Goal: Transaction & Acquisition: Purchase product/service

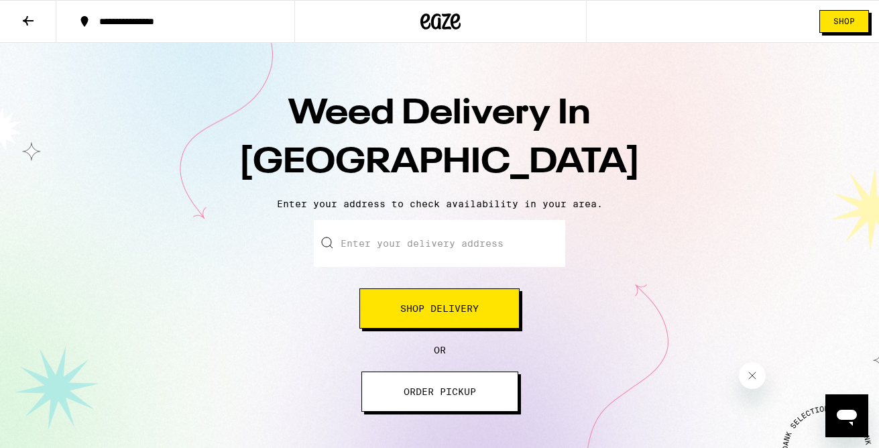
click at [833, 25] on span "Shop" at bounding box center [843, 21] width 21 height 8
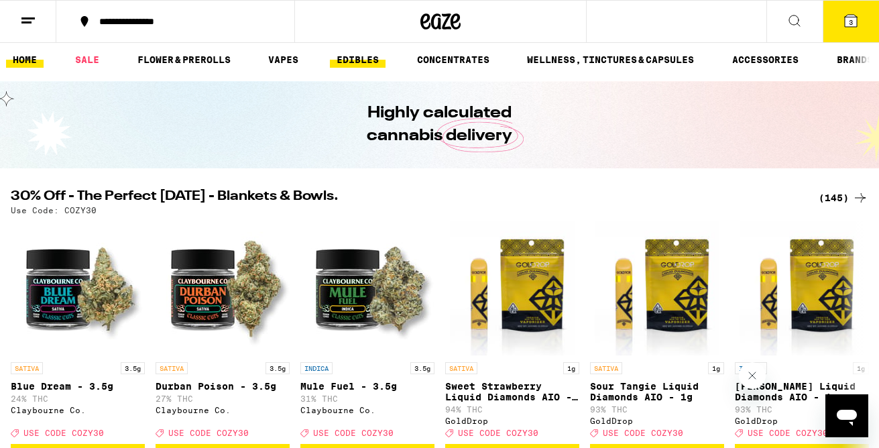
click at [347, 61] on link "EDIBLES" at bounding box center [358, 60] width 56 height 16
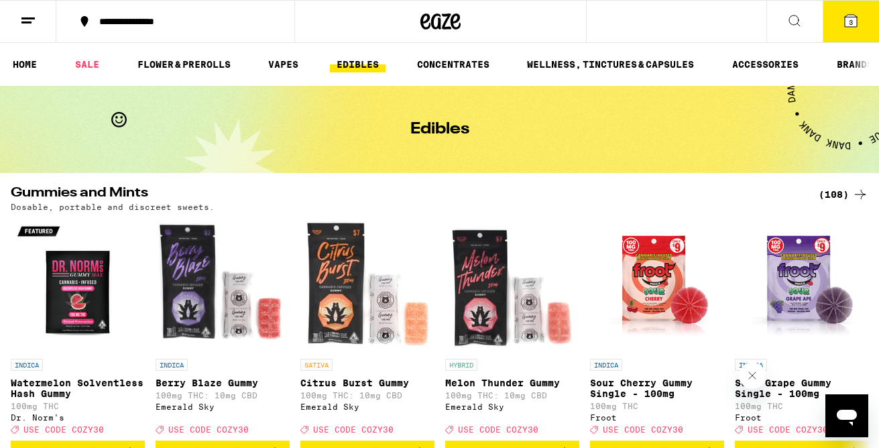
click at [862, 194] on icon at bounding box center [860, 194] width 11 height 9
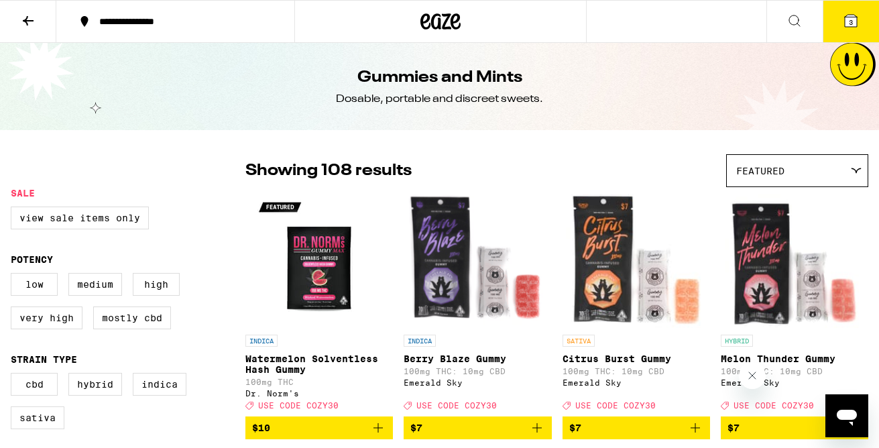
click at [25, 11] on button at bounding box center [28, 22] width 56 height 42
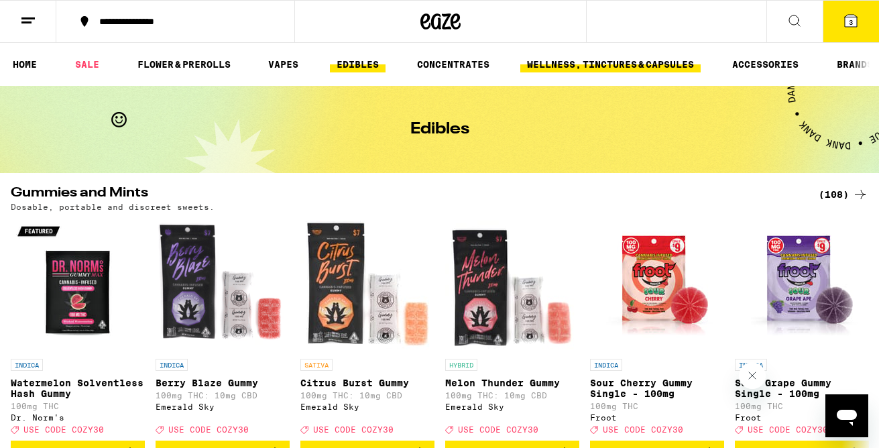
click at [581, 64] on link "WELLNESS, TINCTURES & CAPSULES" at bounding box center [610, 64] width 180 height 16
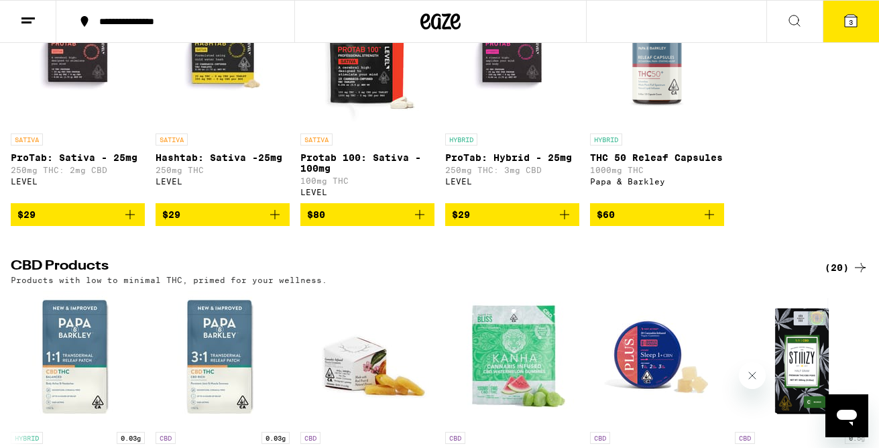
scroll to position [49, 0]
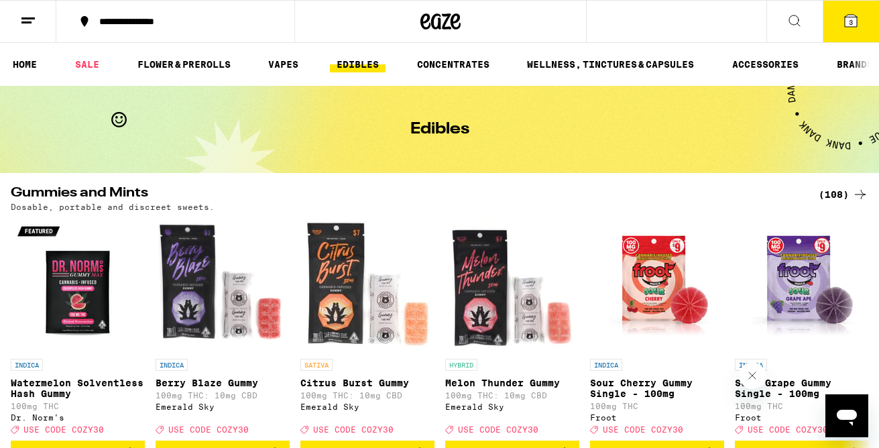
click at [860, 190] on icon at bounding box center [860, 194] width 16 height 16
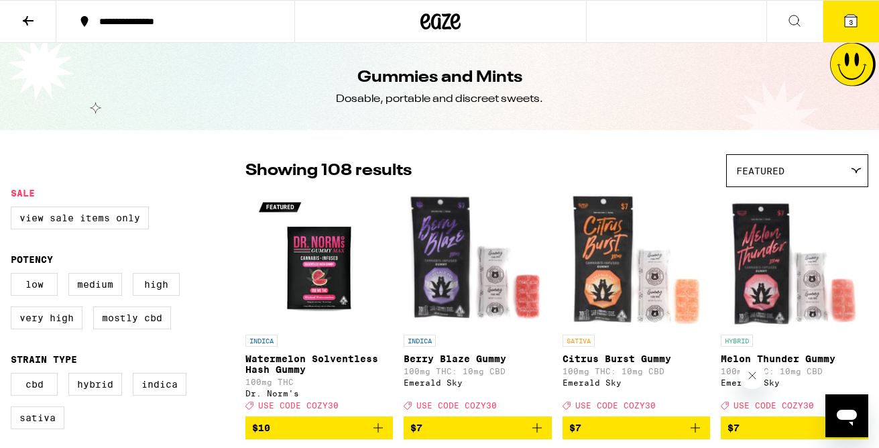
click at [853, 13] on icon at bounding box center [851, 21] width 16 height 16
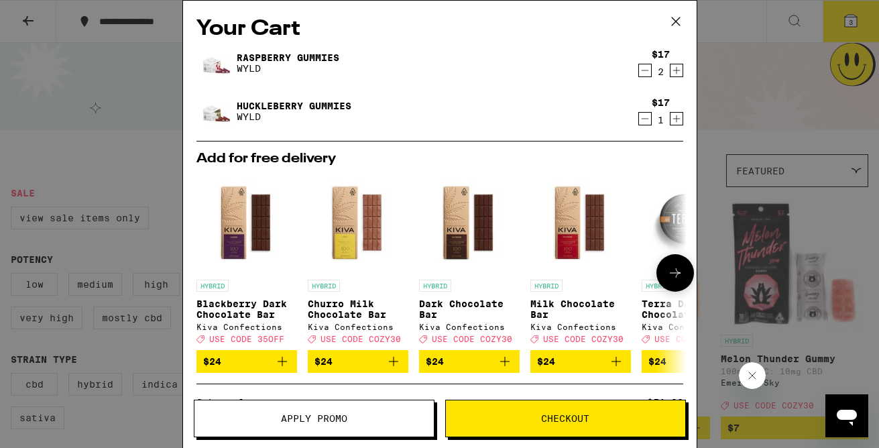
click at [682, 274] on icon at bounding box center [675, 273] width 16 height 16
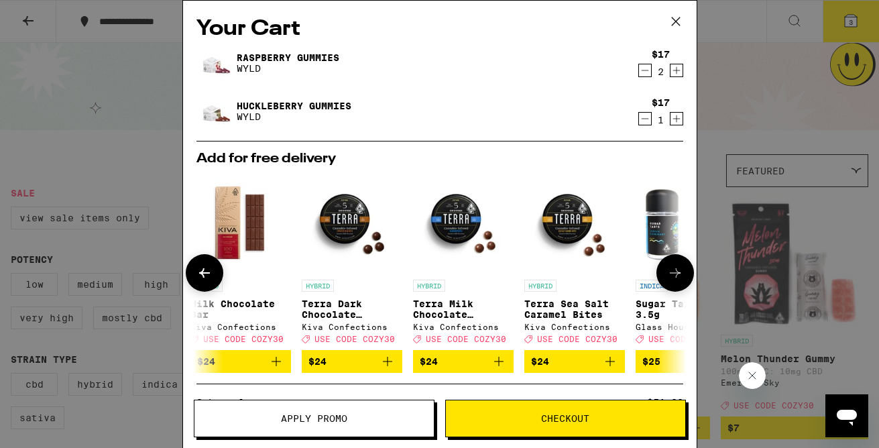
scroll to position [0, 341]
click at [679, 274] on icon at bounding box center [675, 273] width 16 height 16
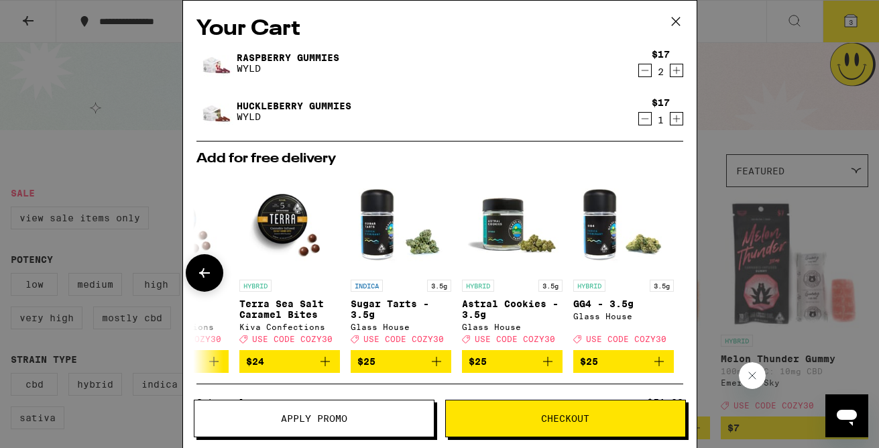
scroll to position [0, 626]
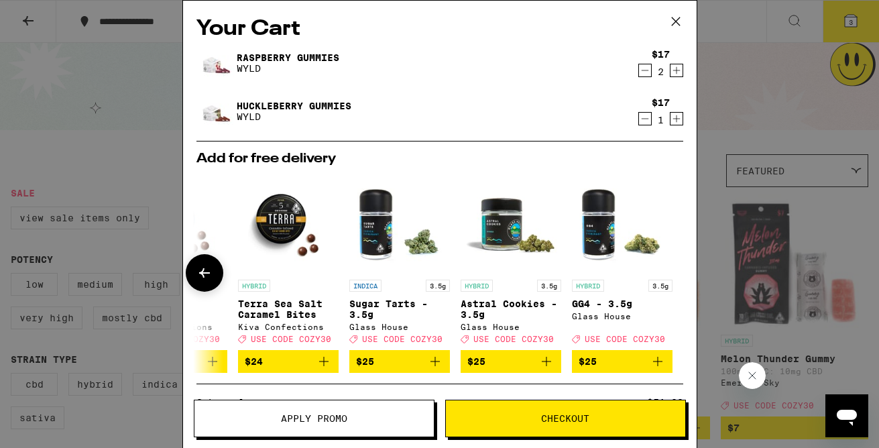
click at [201, 276] on icon at bounding box center [204, 272] width 11 height 9
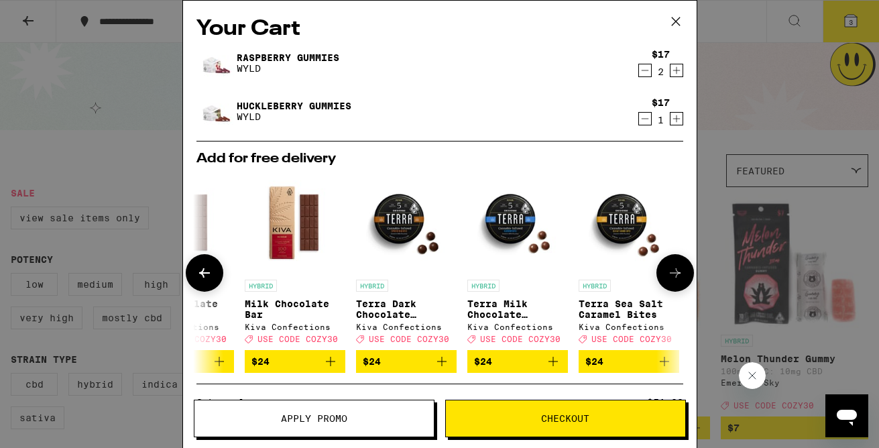
click at [200, 276] on icon at bounding box center [204, 272] width 11 height 9
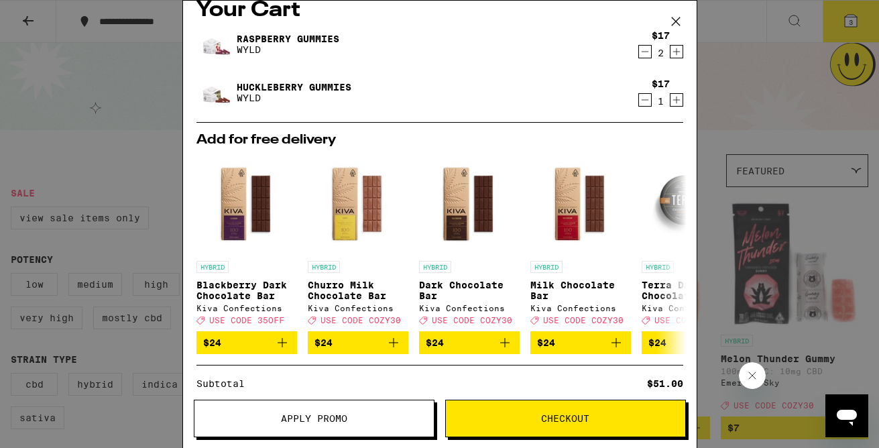
scroll to position [0, 0]
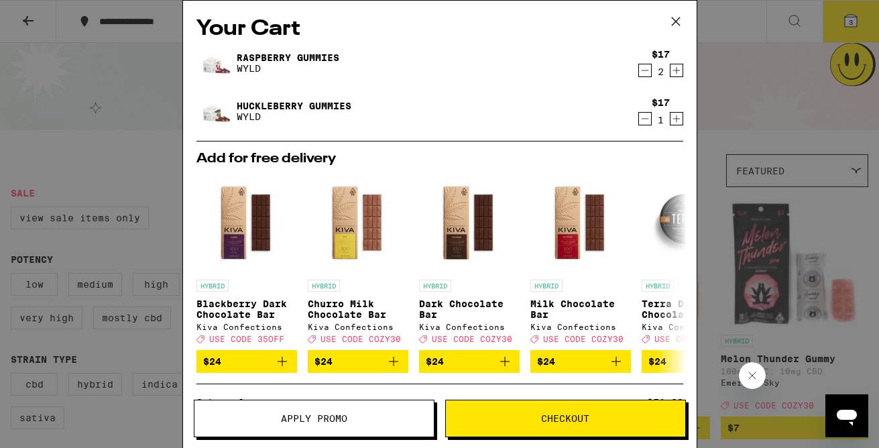
click at [671, 17] on icon at bounding box center [675, 21] width 8 height 8
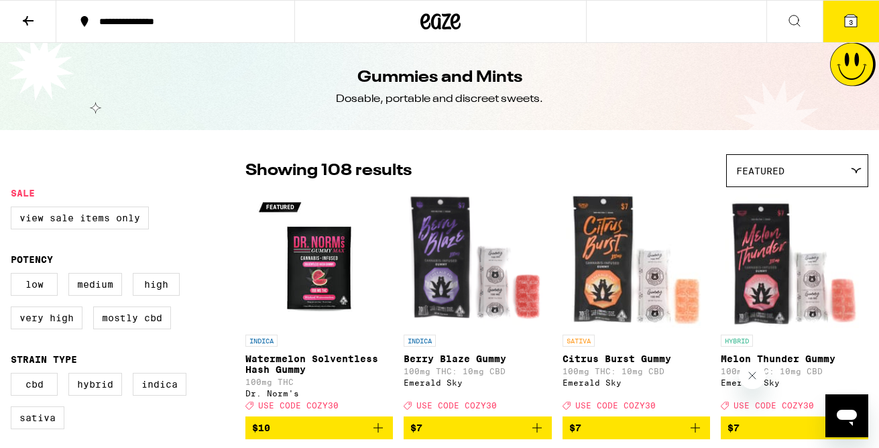
click at [854, 21] on icon at bounding box center [851, 21] width 12 height 12
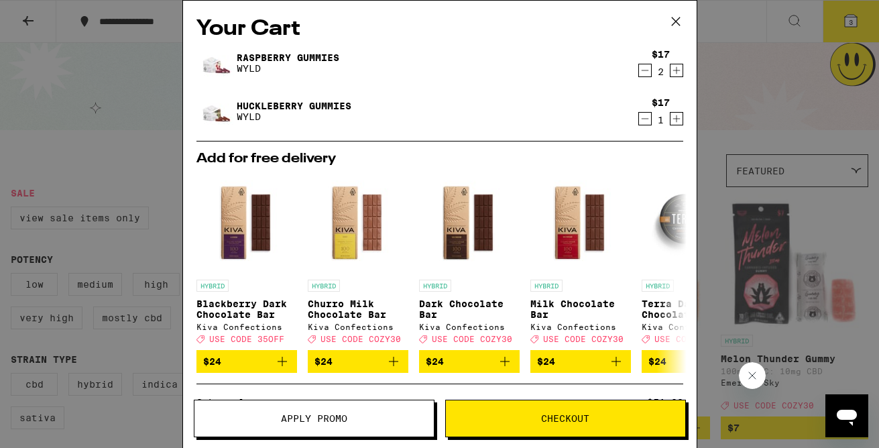
click at [671, 19] on icon at bounding box center [676, 21] width 20 height 20
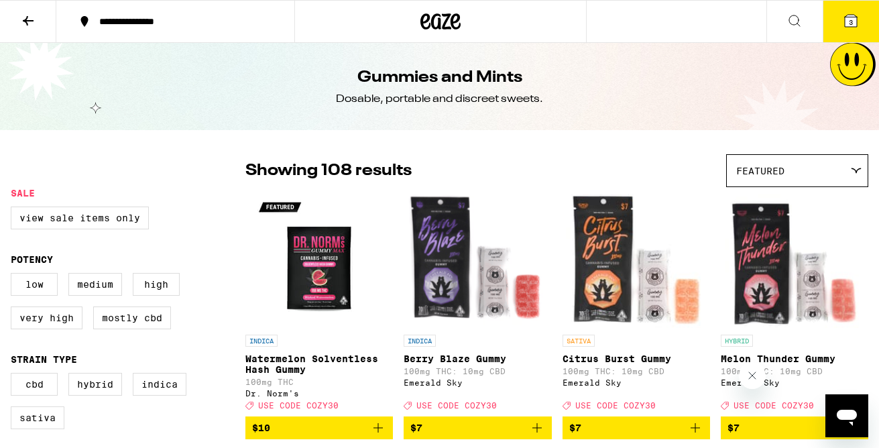
click at [862, 17] on button "3" at bounding box center [851, 22] width 56 height 42
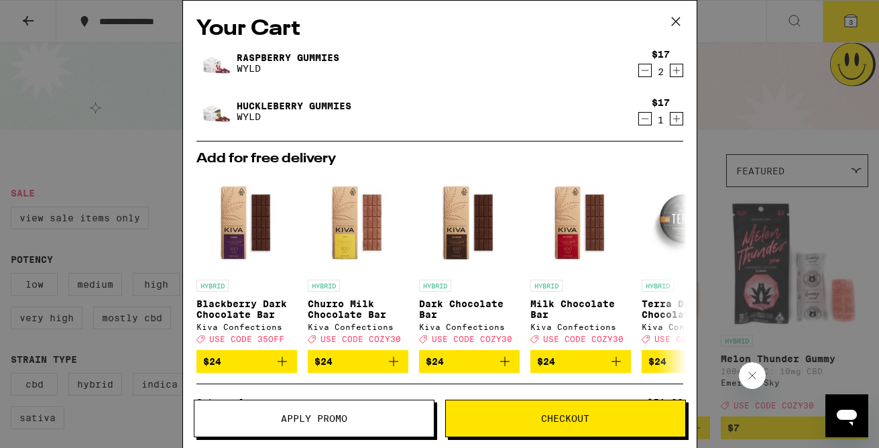
click at [644, 71] on icon "Decrement" at bounding box center [645, 70] width 12 height 16
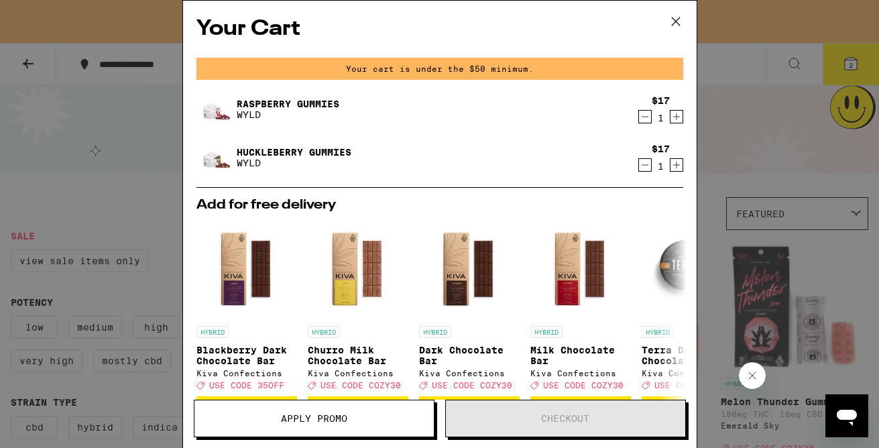
click at [677, 120] on icon "Increment" at bounding box center [676, 117] width 12 height 16
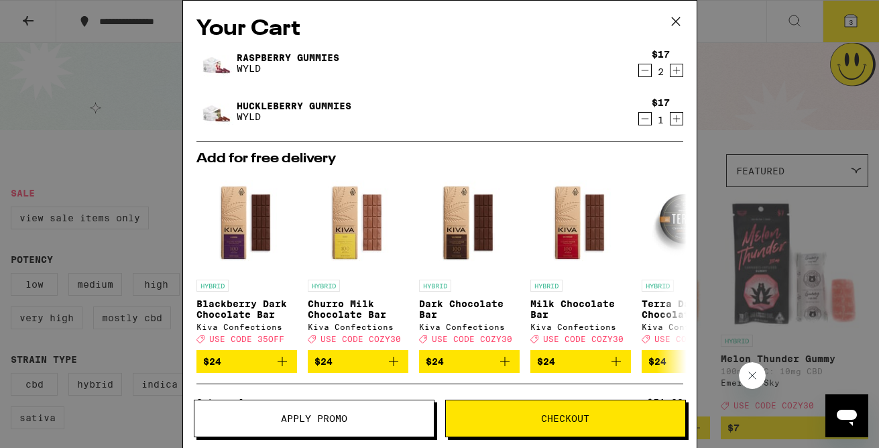
click at [533, 422] on span "Checkout" at bounding box center [565, 418] width 239 height 9
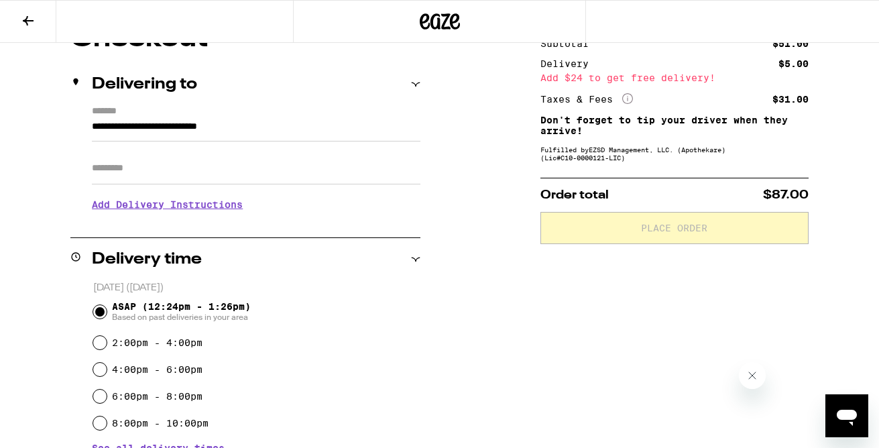
scroll to position [52, 0]
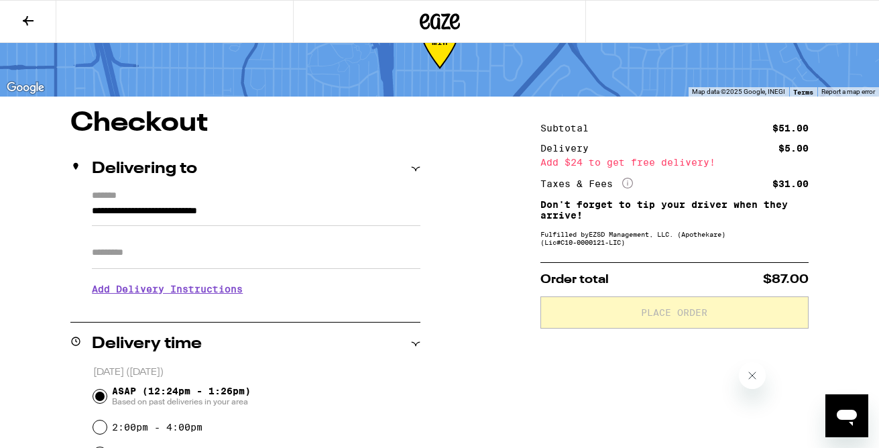
click at [304, 262] on input "Apt/Suite" at bounding box center [256, 253] width 329 height 32
type input "*****"
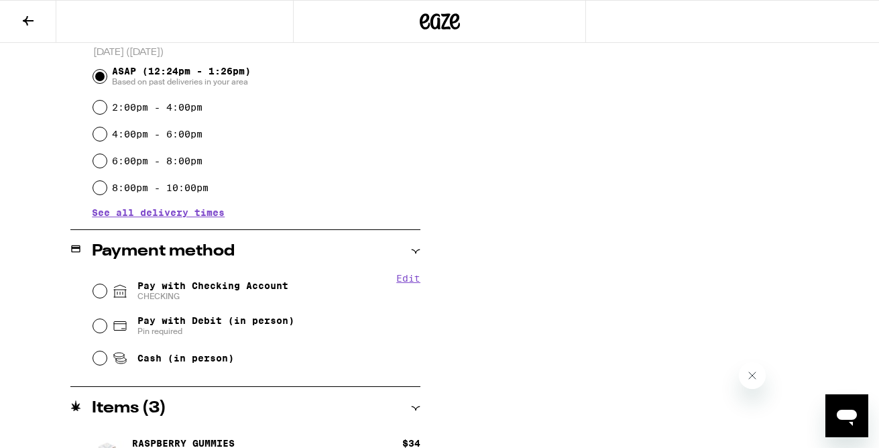
scroll to position [463, 0]
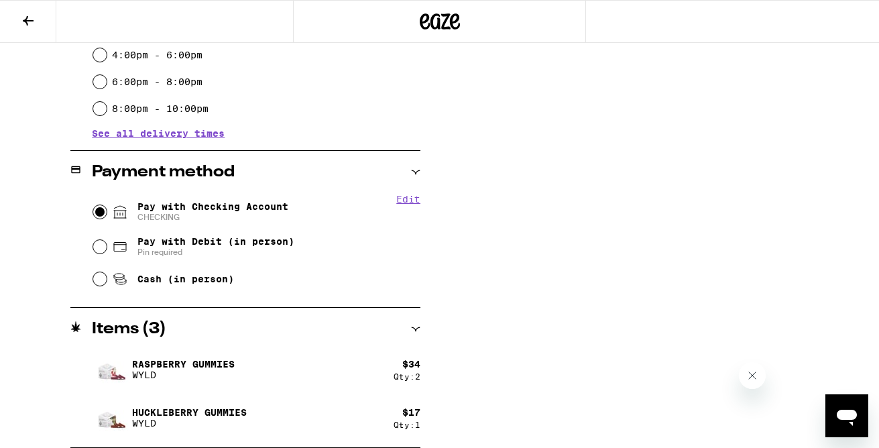
click at [101, 209] on input "Pay with Checking Account CHECKING" at bounding box center [99, 211] width 13 height 13
radio input "true"
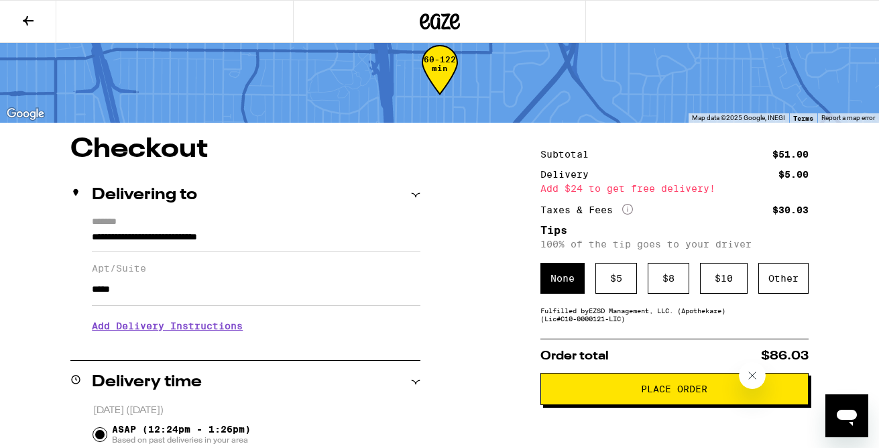
scroll to position [37, 0]
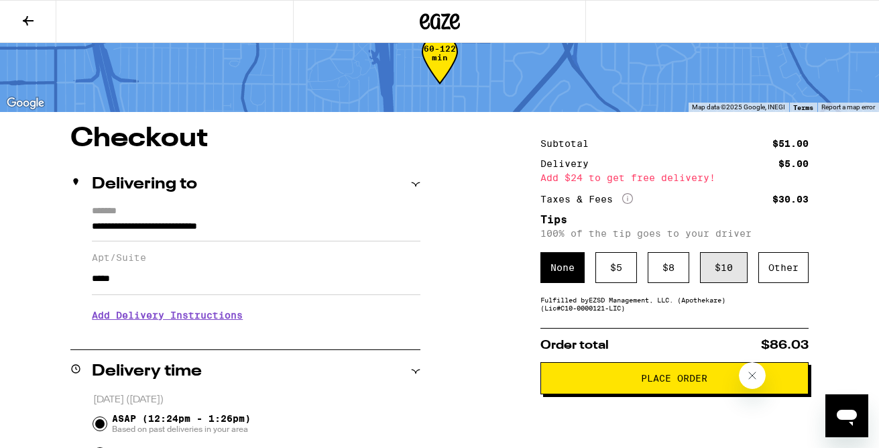
click at [719, 266] on div "$ 10" at bounding box center [724, 267] width 48 height 31
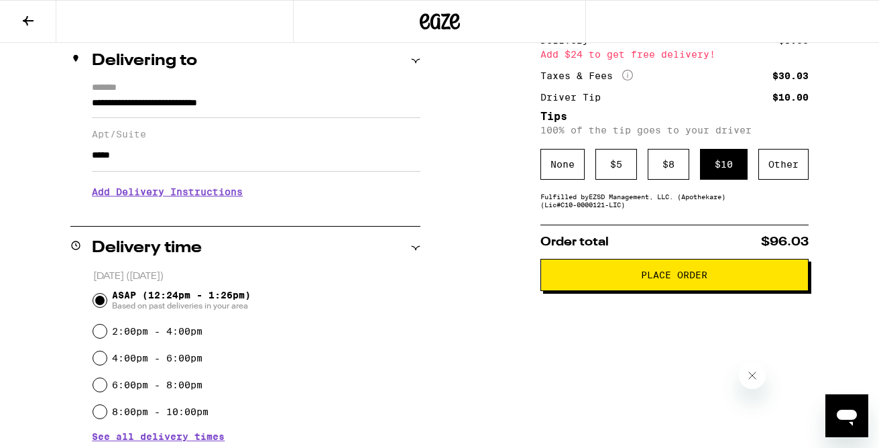
scroll to position [204, 0]
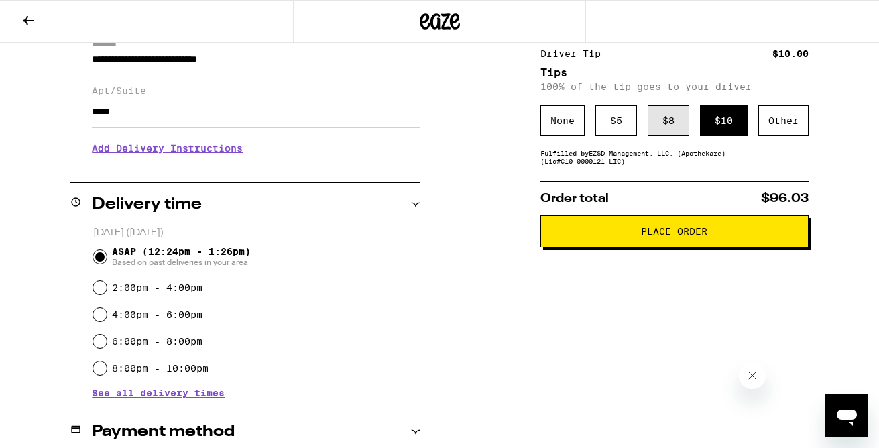
click at [667, 121] on div "$ 8" at bounding box center [669, 120] width 42 height 31
click at [717, 127] on div "$ 10" at bounding box center [724, 120] width 48 height 31
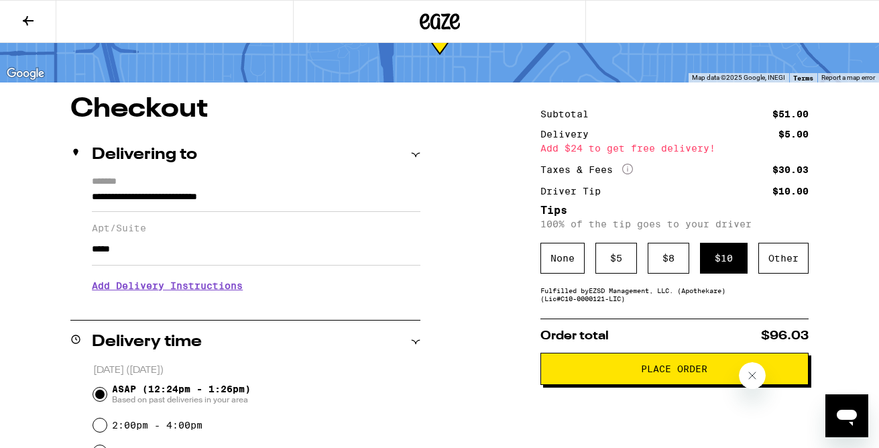
scroll to position [203, 0]
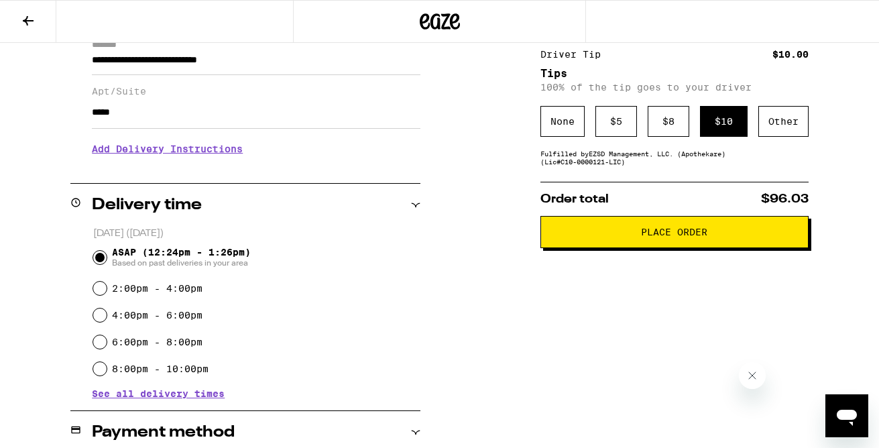
click at [574, 231] on button "Place Order" at bounding box center [674, 232] width 268 height 32
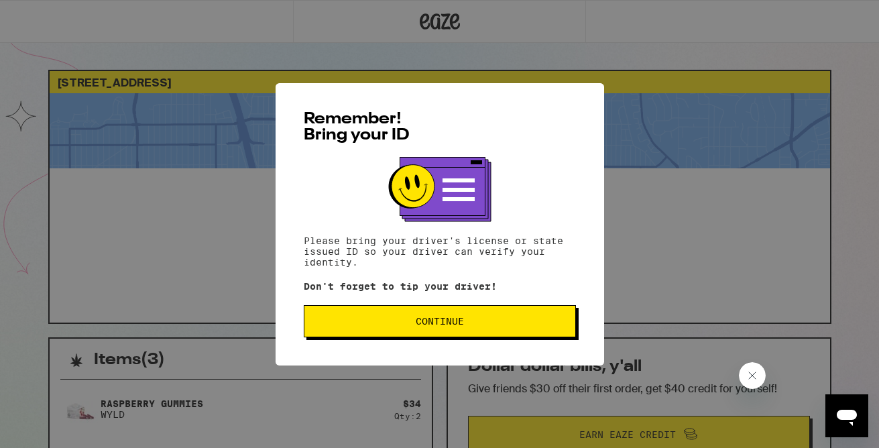
click at [431, 320] on span "Continue" at bounding box center [440, 320] width 48 height 9
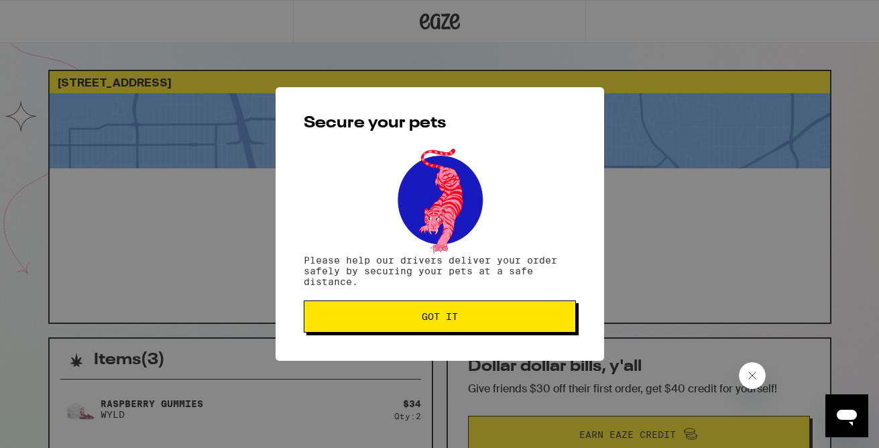
click at [419, 316] on span "Got it" at bounding box center [439, 316] width 249 height 9
